Goal: Find specific page/section

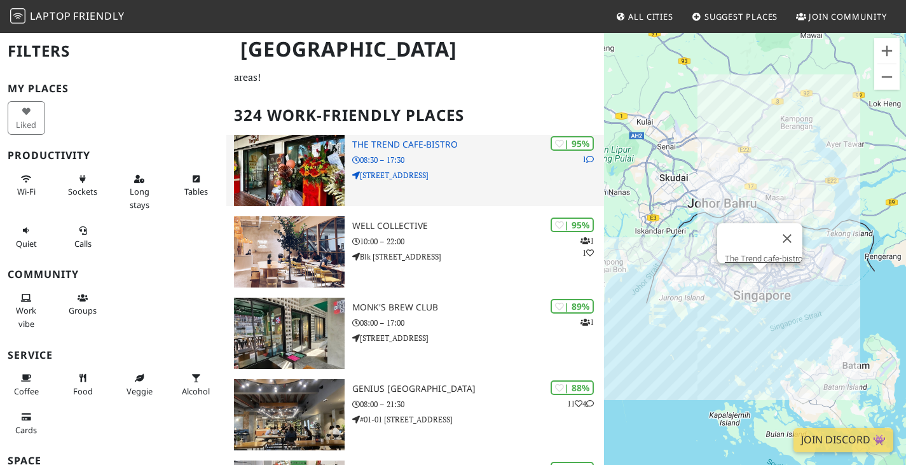
scroll to position [127, 0]
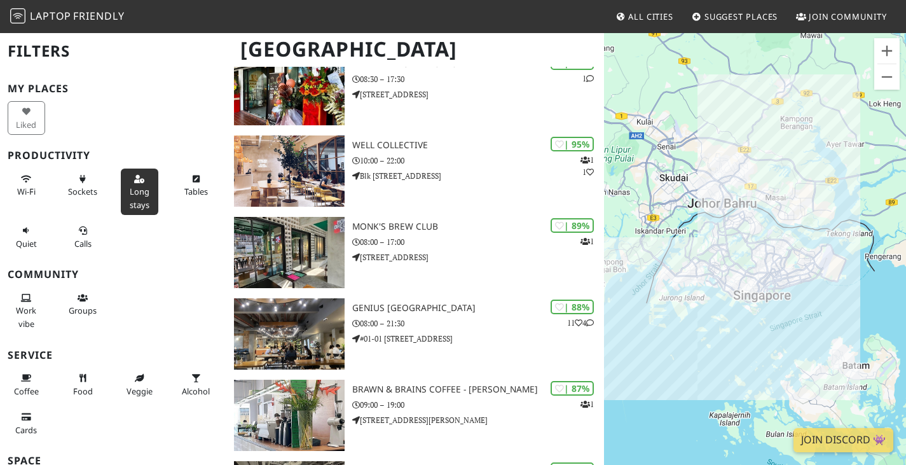
click at [141, 189] on span "Long stays" at bounding box center [140, 198] width 20 height 24
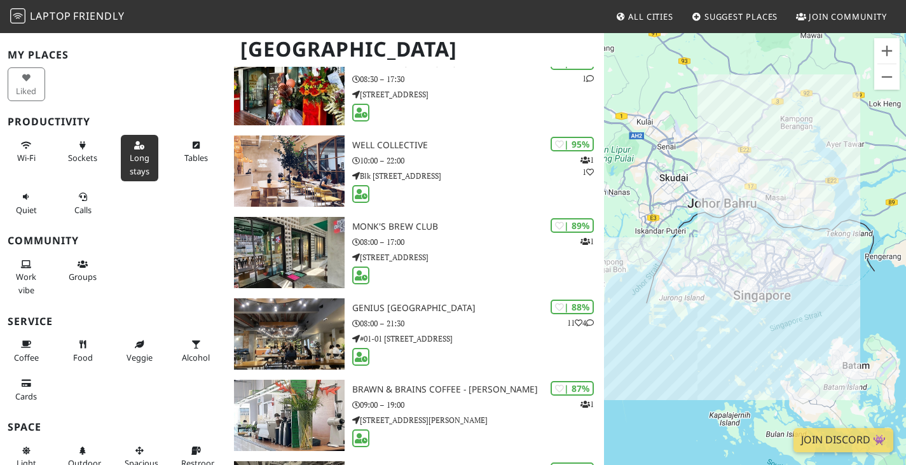
scroll to position [64, 0]
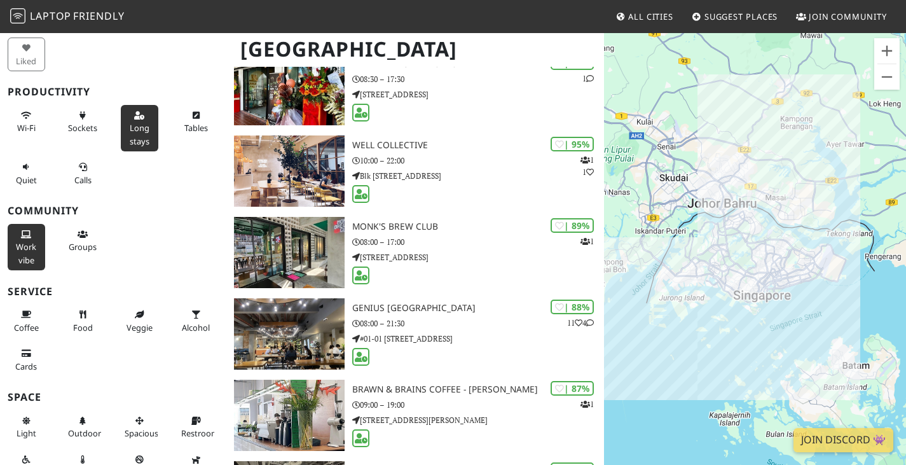
click at [21, 234] on icon at bounding box center [26, 235] width 10 height 8
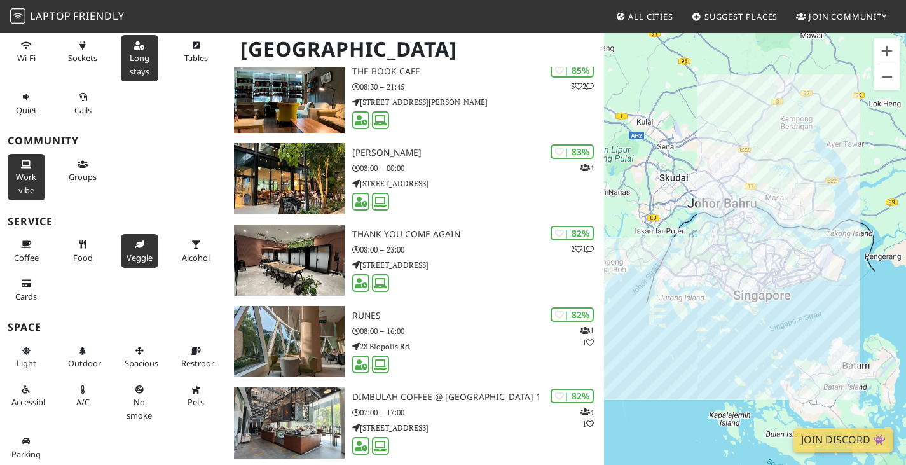
scroll to position [135, 0]
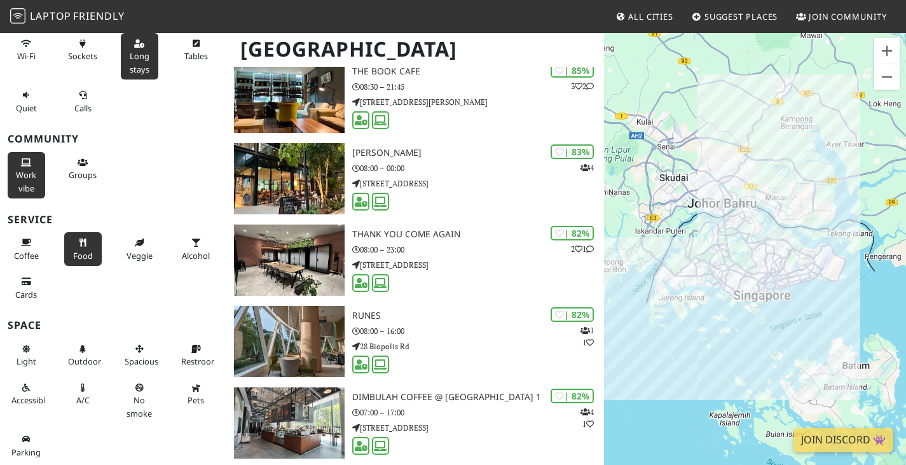
click at [79, 252] on span "Food" at bounding box center [83, 255] width 20 height 11
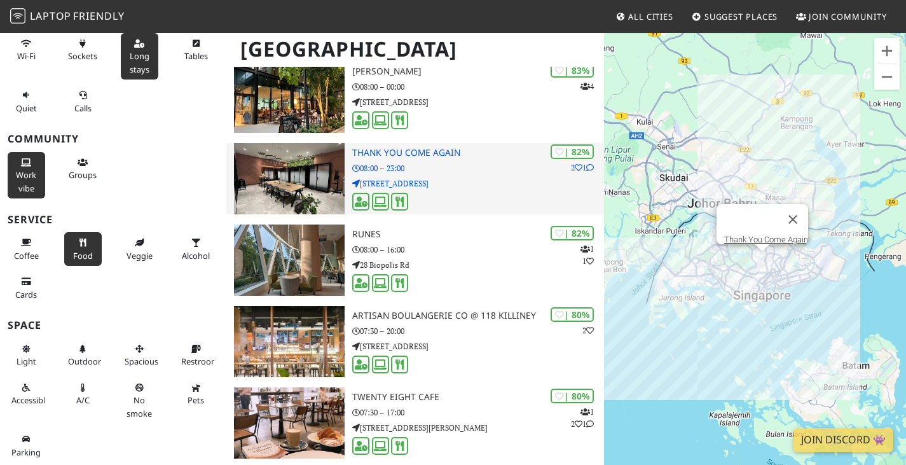
click at [412, 185] on div "| 82% 2 1 Thank You Come Again 08:00 – 23:00 [STREET_ADDRESS]" at bounding box center [478, 178] width 252 height 71
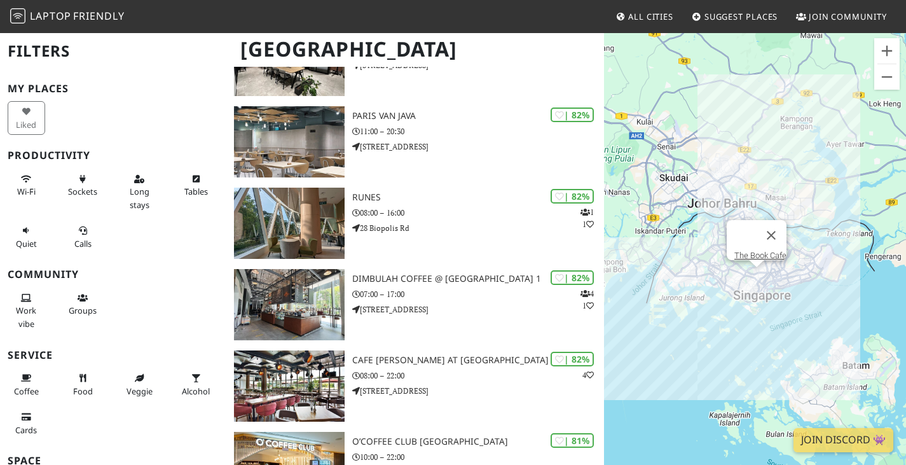
scroll to position [890, 0]
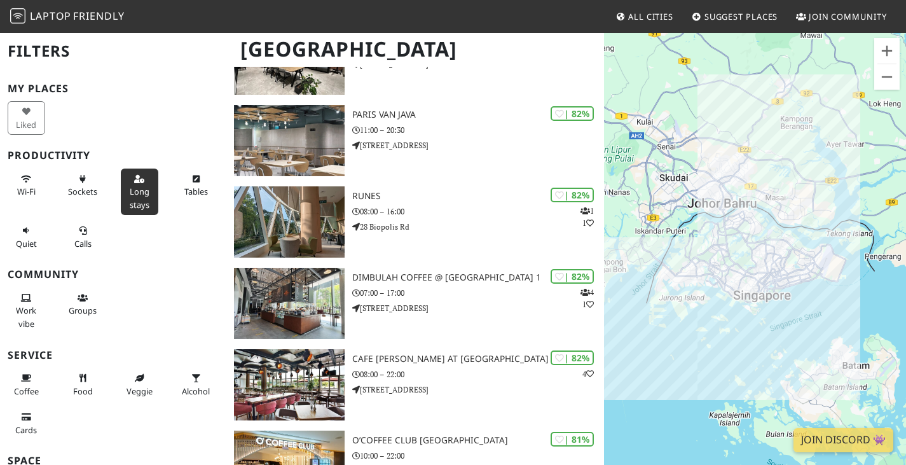
click at [130, 204] on span "Long stays" at bounding box center [140, 198] width 20 height 24
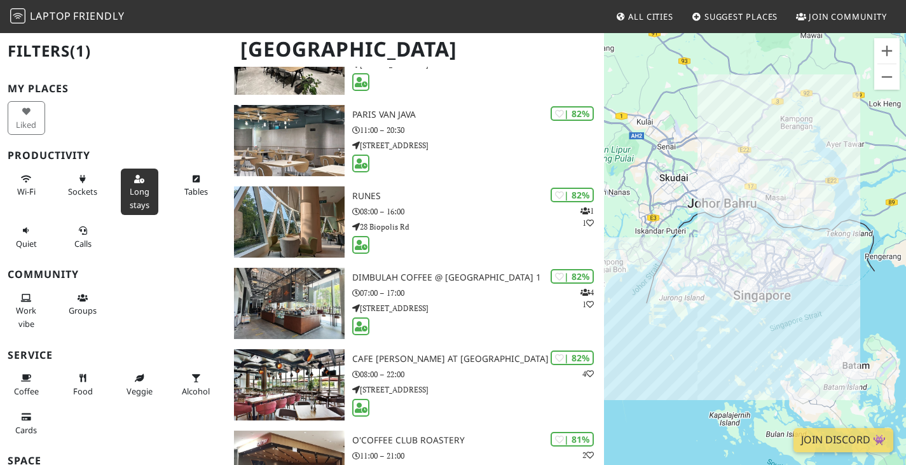
scroll to position [127, 0]
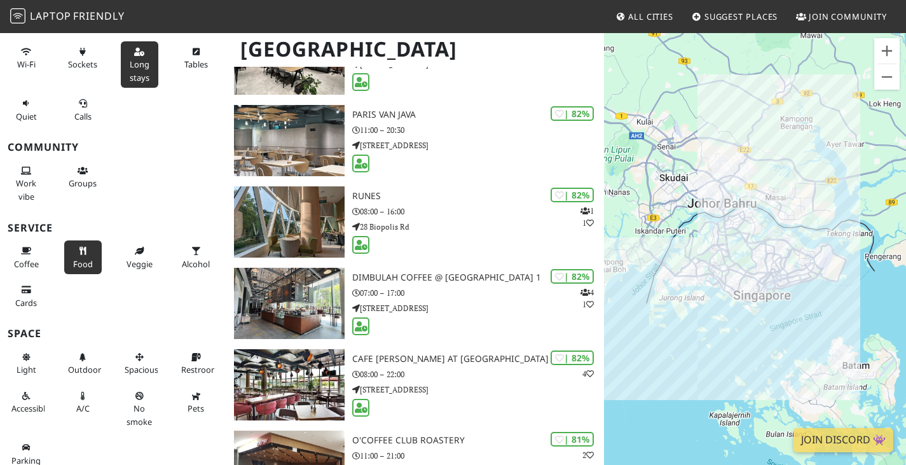
click at [79, 263] on span "Food" at bounding box center [83, 263] width 20 height 11
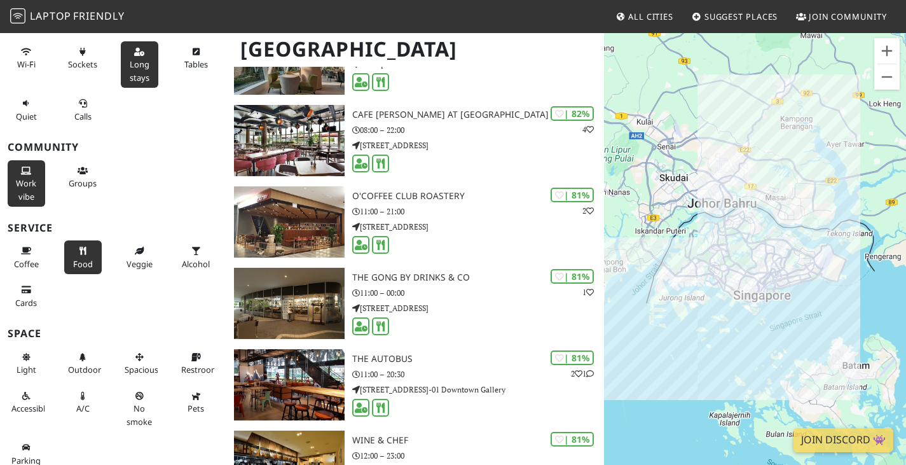
click at [30, 196] on span "Work vibe" at bounding box center [26, 189] width 20 height 24
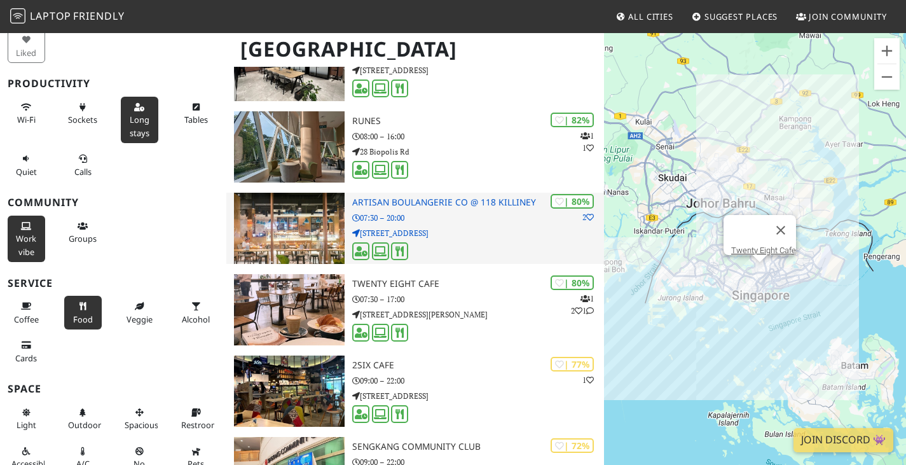
scroll to position [622, 0]
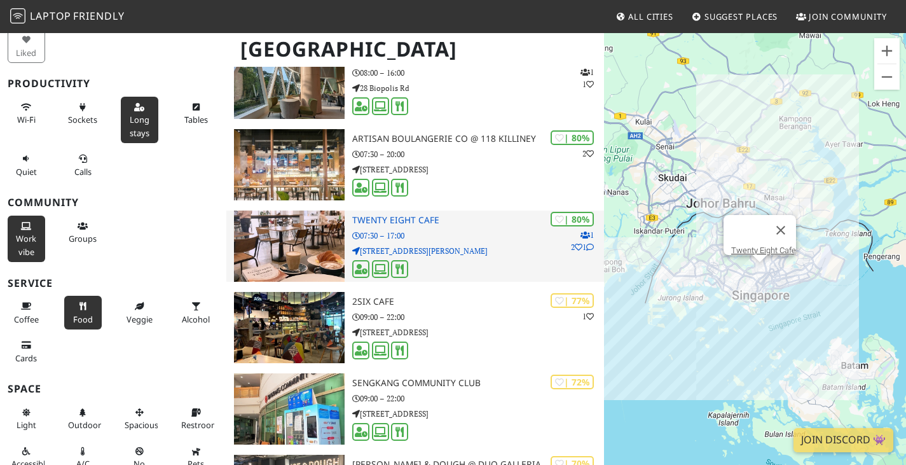
click at [431, 257] on p "[STREET_ADDRESS][PERSON_NAME]" at bounding box center [478, 251] width 252 height 12
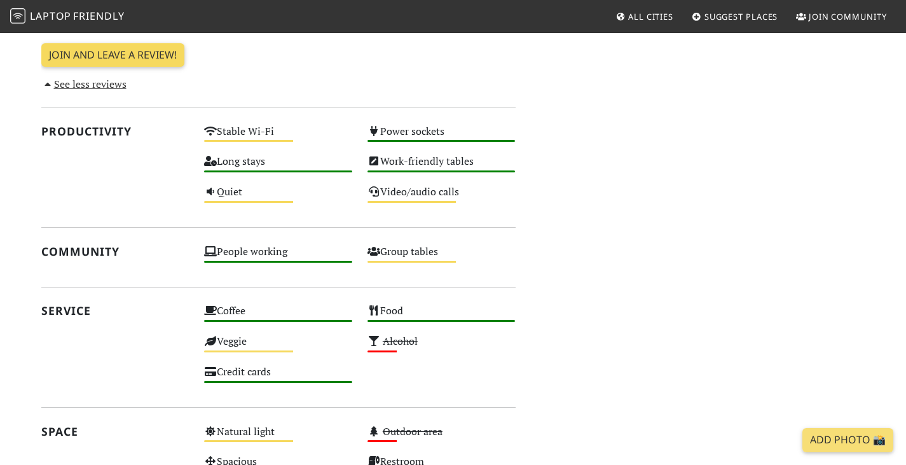
scroll to position [615, 0]
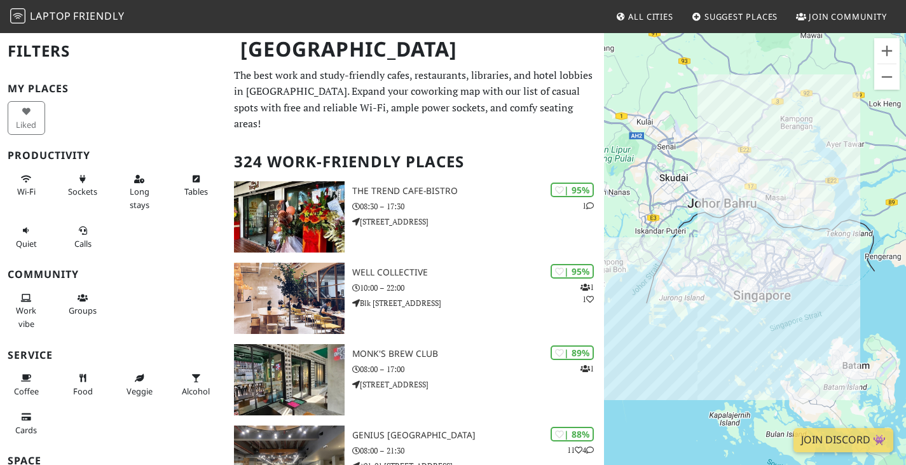
scroll to position [622, 0]
